Goal: Check status

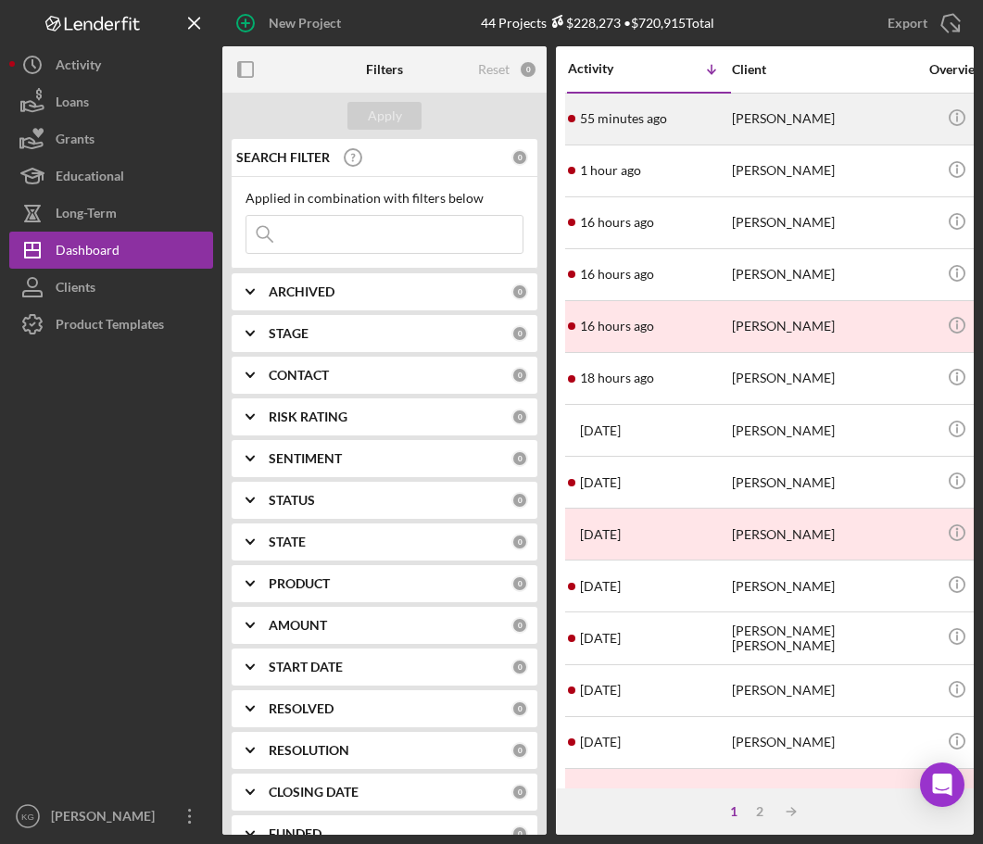
click at [757, 121] on div "[PERSON_NAME]" at bounding box center [824, 119] width 185 height 49
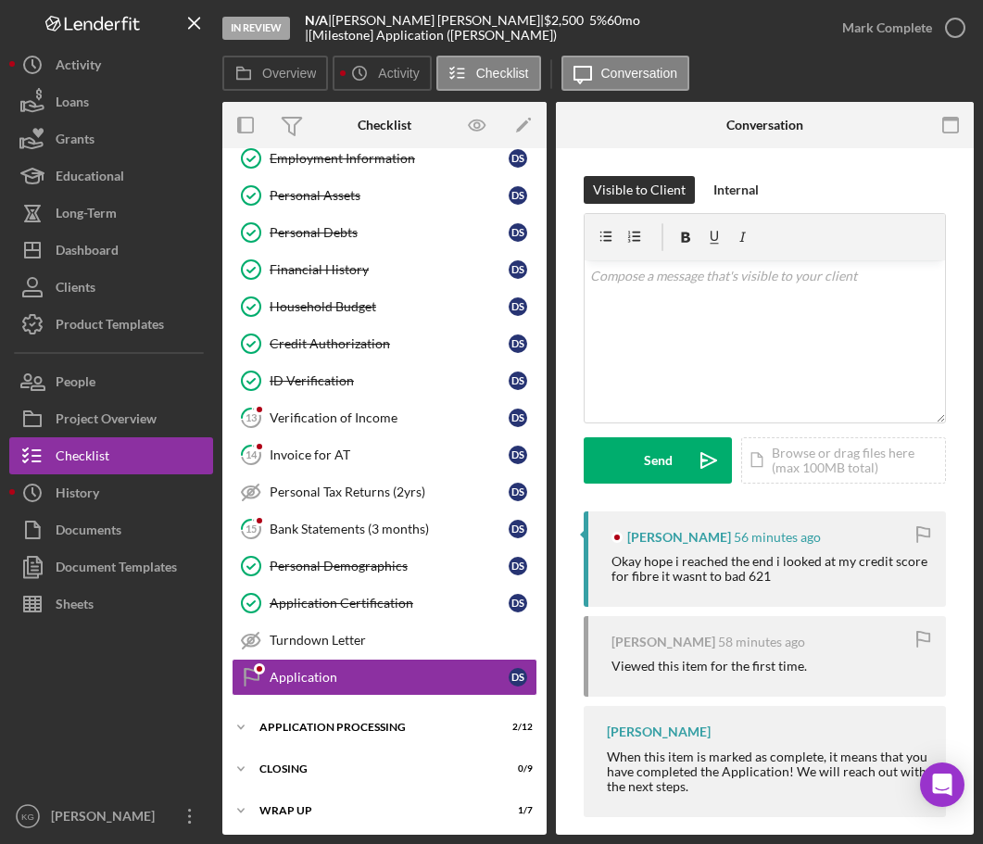
scroll to position [283, 0]
